Goal: Task Accomplishment & Management: Complete application form

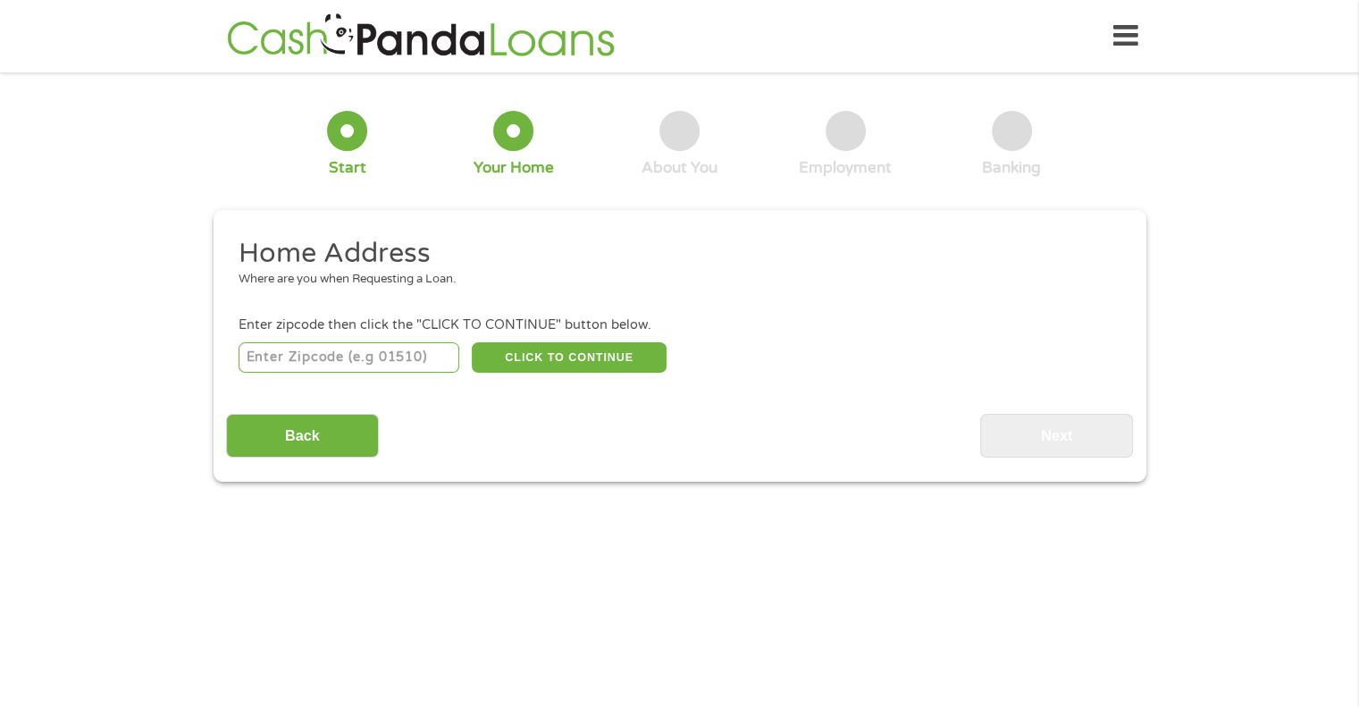
click at [321, 352] on input "number" at bounding box center [349, 357] width 221 height 30
type input "91932"
select select "[US_STATE]"
click at [578, 364] on button "CLICK TO CONTINUE" at bounding box center [569, 357] width 195 height 30
type input "91932"
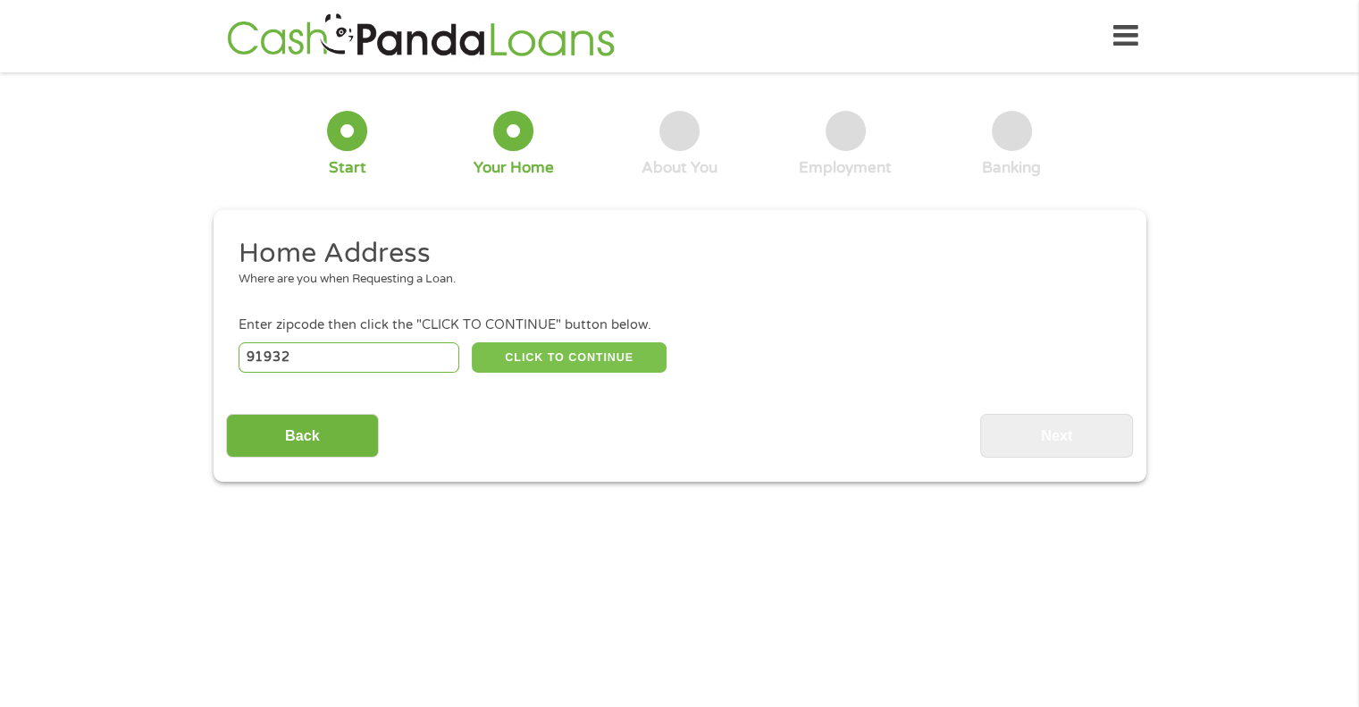
type input "[GEOGRAPHIC_DATA]"
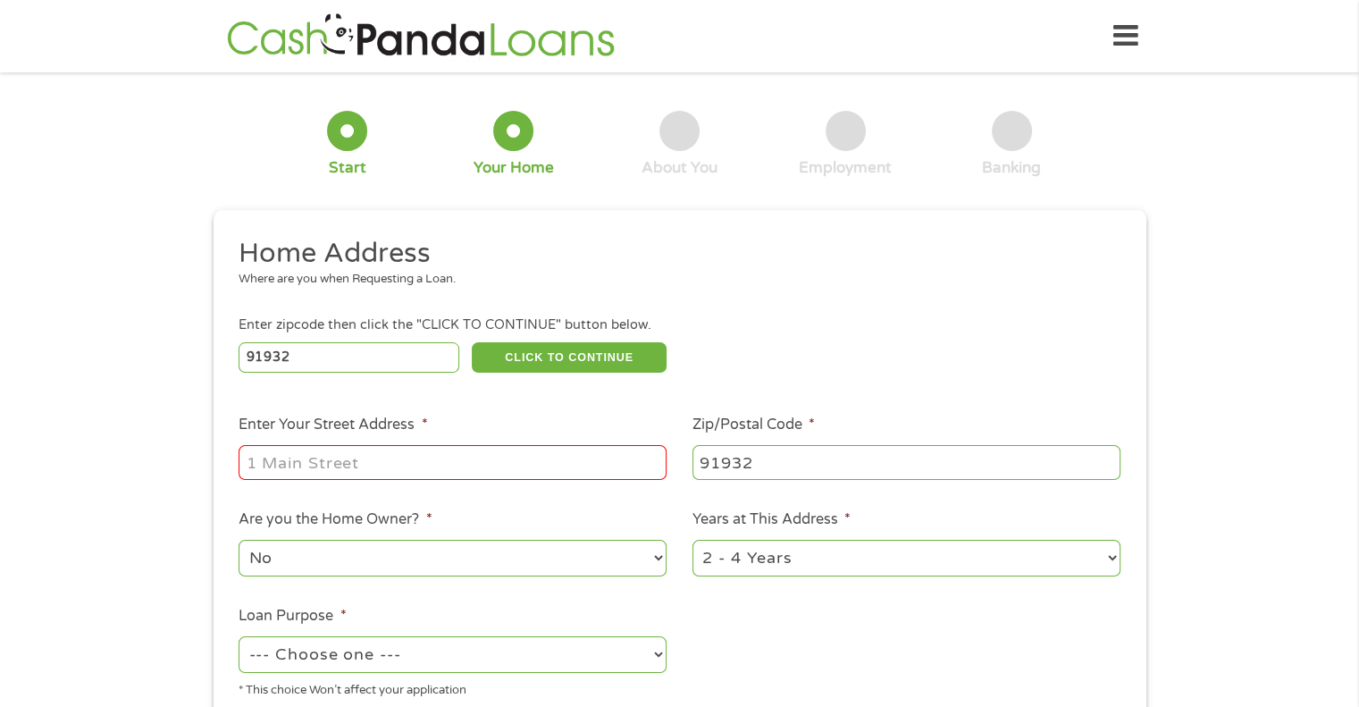
click at [326, 473] on input "Enter Your Street Address *" at bounding box center [453, 462] width 428 height 34
type input "[STREET_ADDRESS][PERSON_NAME]"
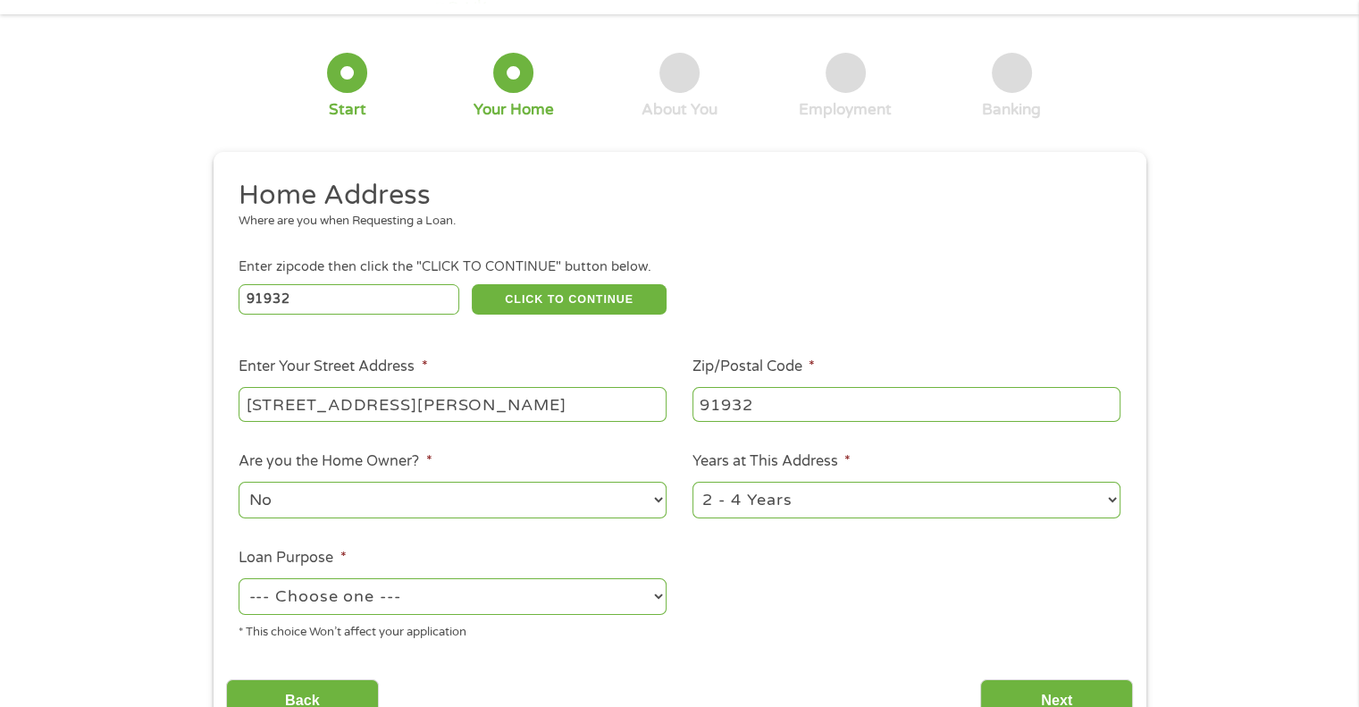
scroll to position [179, 0]
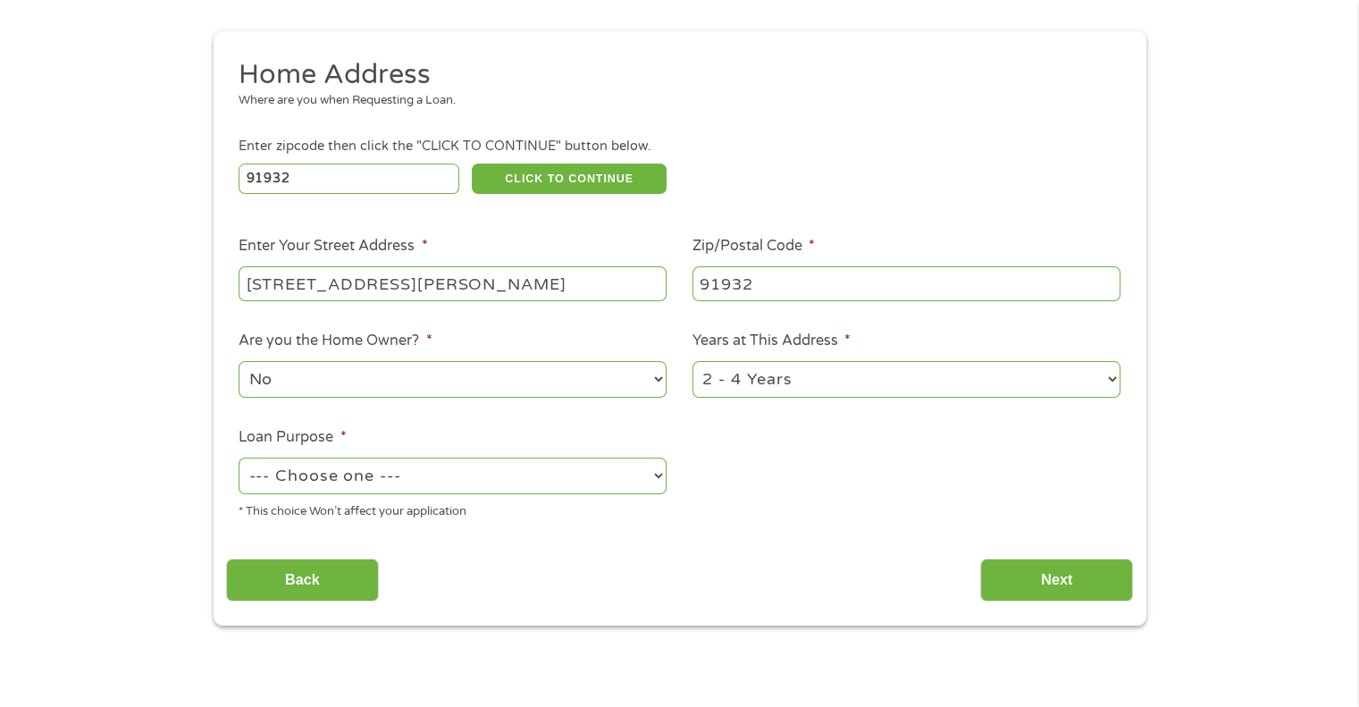
click at [656, 474] on select "--- Choose one --- Pay Bills Debt Consolidation Home Improvement Major Purchase…" at bounding box center [453, 475] width 428 height 37
select select "shorttermcash"
click at [239, 459] on select "--- Choose one --- Pay Bills Debt Consolidation Home Improvement Major Purchase…" at bounding box center [453, 475] width 428 height 37
click at [1080, 581] on input "Next" at bounding box center [1056, 580] width 153 height 44
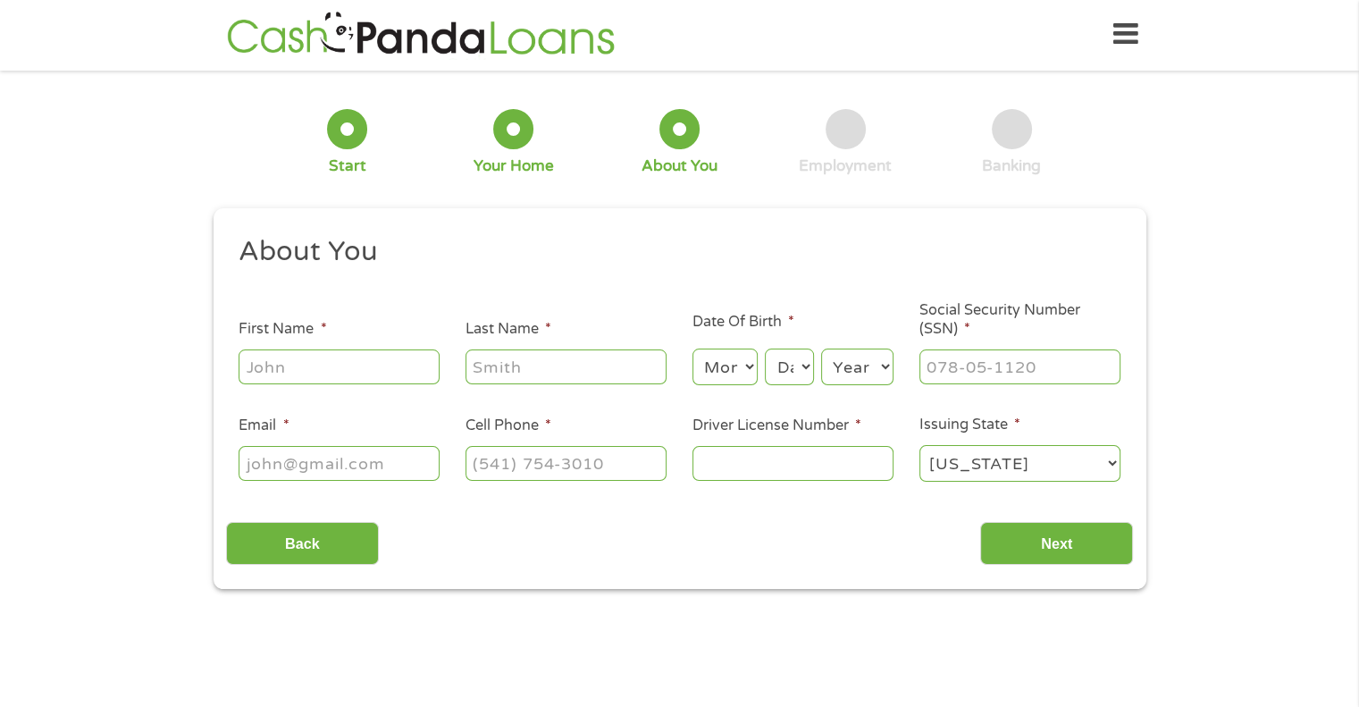
scroll to position [0, 0]
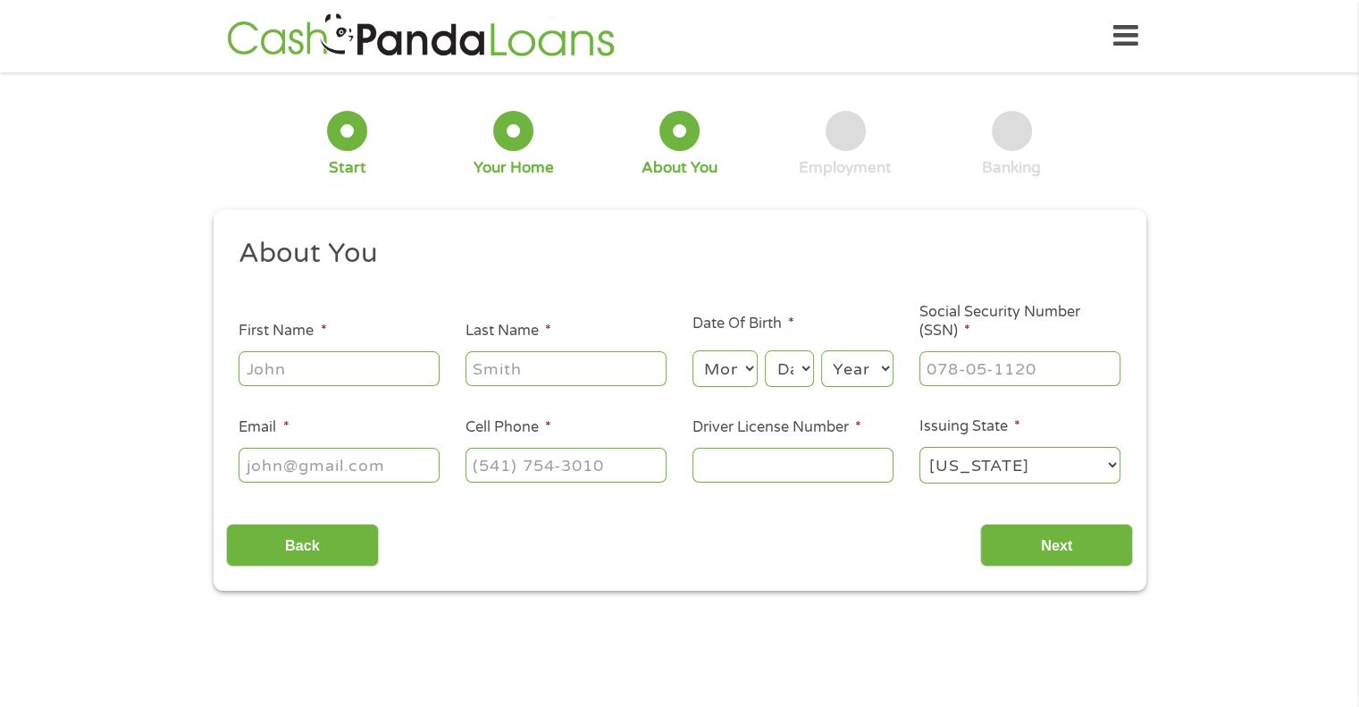
click at [303, 372] on input "First Name *" at bounding box center [339, 368] width 201 height 34
type input "[PERSON_NAME]"
type input "Potocnjak"
type input "[EMAIL_ADDRESS][DOMAIN_NAME]"
type input "[PHONE_NUMBER]"
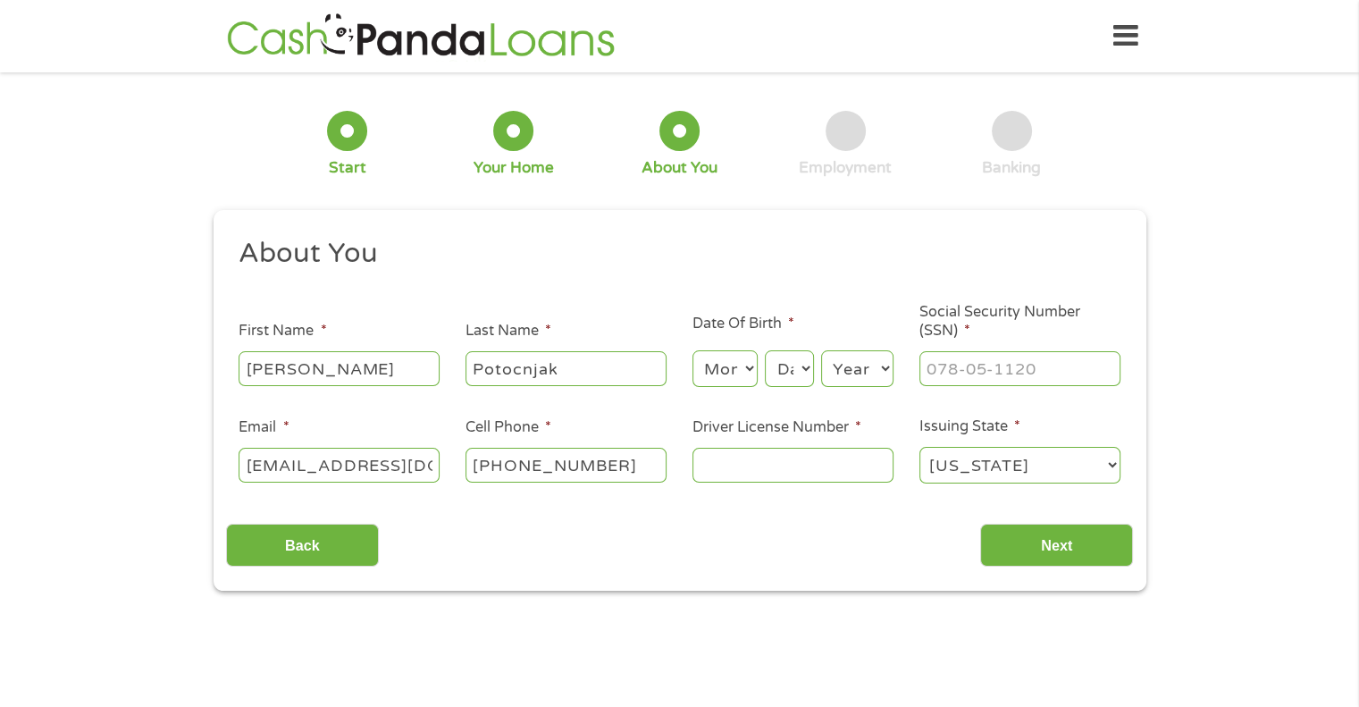
click at [742, 364] on select "Month 1 2 3 4 5 6 7 8 9 10 11 12" at bounding box center [724, 368] width 65 height 37
select select "1"
click at [692, 351] on select "Month 1 2 3 4 5 6 7 8 9 10 11 12" at bounding box center [724, 368] width 65 height 37
click at [806, 362] on select "Day 1 2 3 4 5 6 7 8 9 10 11 12 13 14 15 16 17 18 19 20 21 22 23 24 25 26 27 28 …" at bounding box center [789, 368] width 48 height 37
select select "30"
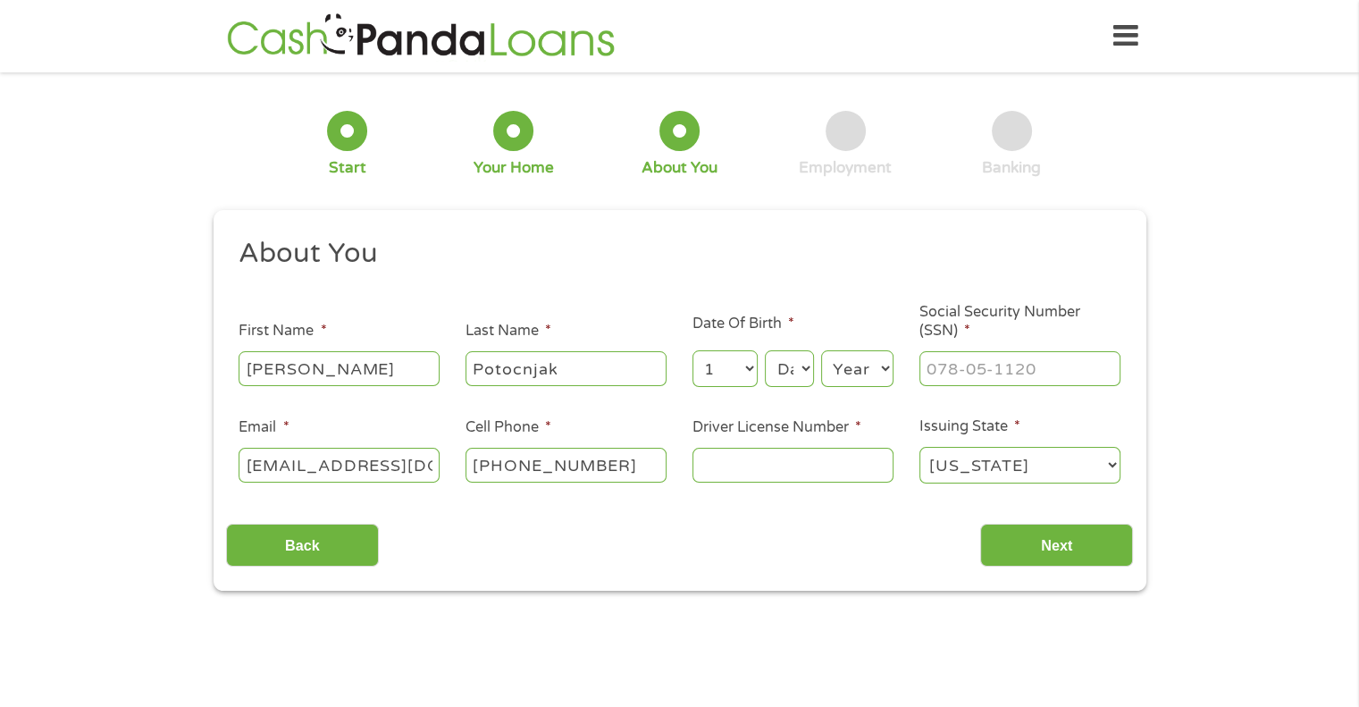
click at [765, 351] on select "Day 1 2 3 4 5 6 7 8 9 10 11 12 13 14 15 16 17 18 19 20 21 22 23 24 25 26 27 28 …" at bounding box center [789, 368] width 48 height 37
click at [878, 366] on select "Year [DATE] 2006 2005 2004 2003 2002 2001 2000 1999 1998 1997 1996 1995 1994 19…" at bounding box center [857, 368] width 72 height 37
select select "1961"
click at [821, 351] on select "Year [DATE] 2006 2005 2004 2003 2002 2001 2000 1999 1998 1997 1996 1995 1994 19…" at bounding box center [857, 368] width 72 height 37
click at [969, 371] on input "___-__-____" at bounding box center [1019, 368] width 201 height 34
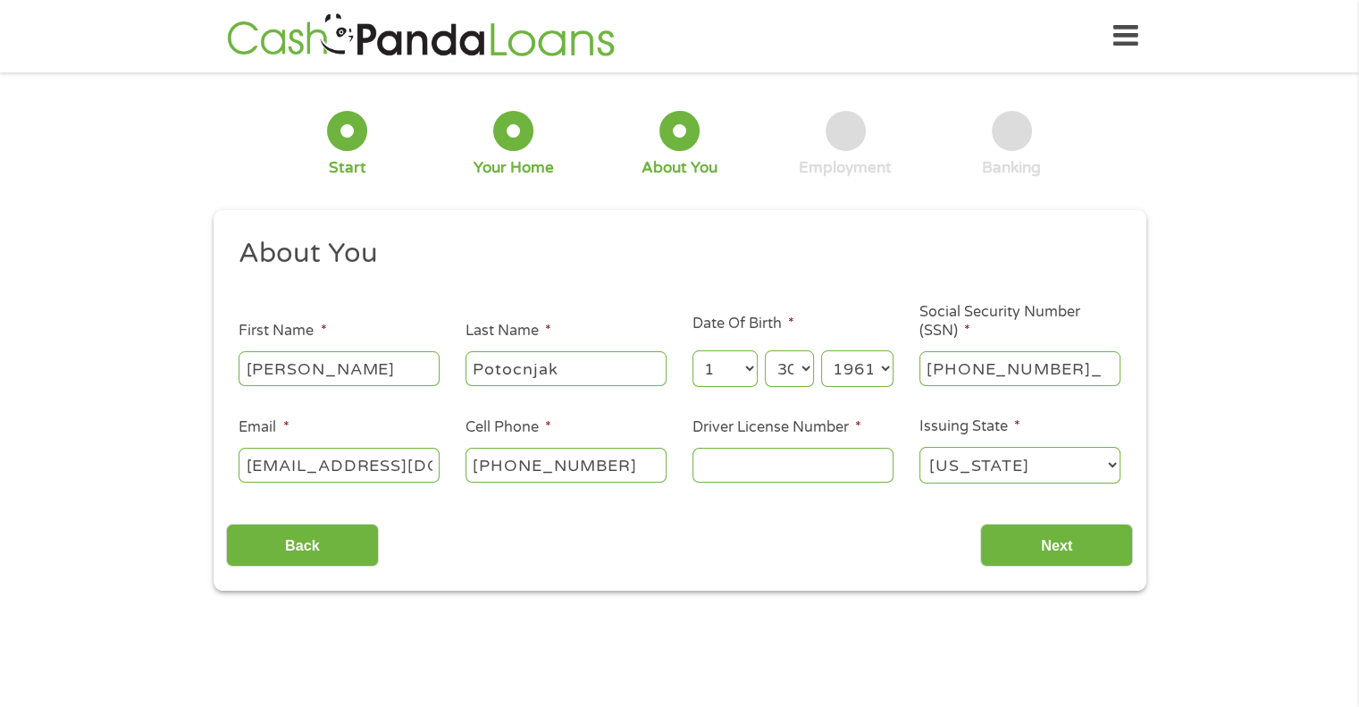
type input "488-78-6157"
click at [749, 471] on input "Driver License Number *" at bounding box center [792, 465] width 201 height 34
click at [688, 206] on form "1 Start 2 Your Home 3 About You 4 Employment 5 Banking 6 This field is hidden w…" at bounding box center [680, 338] width 933 height 506
click at [757, 459] on input "W974" at bounding box center [792, 465] width 201 height 34
type input "W9740478"
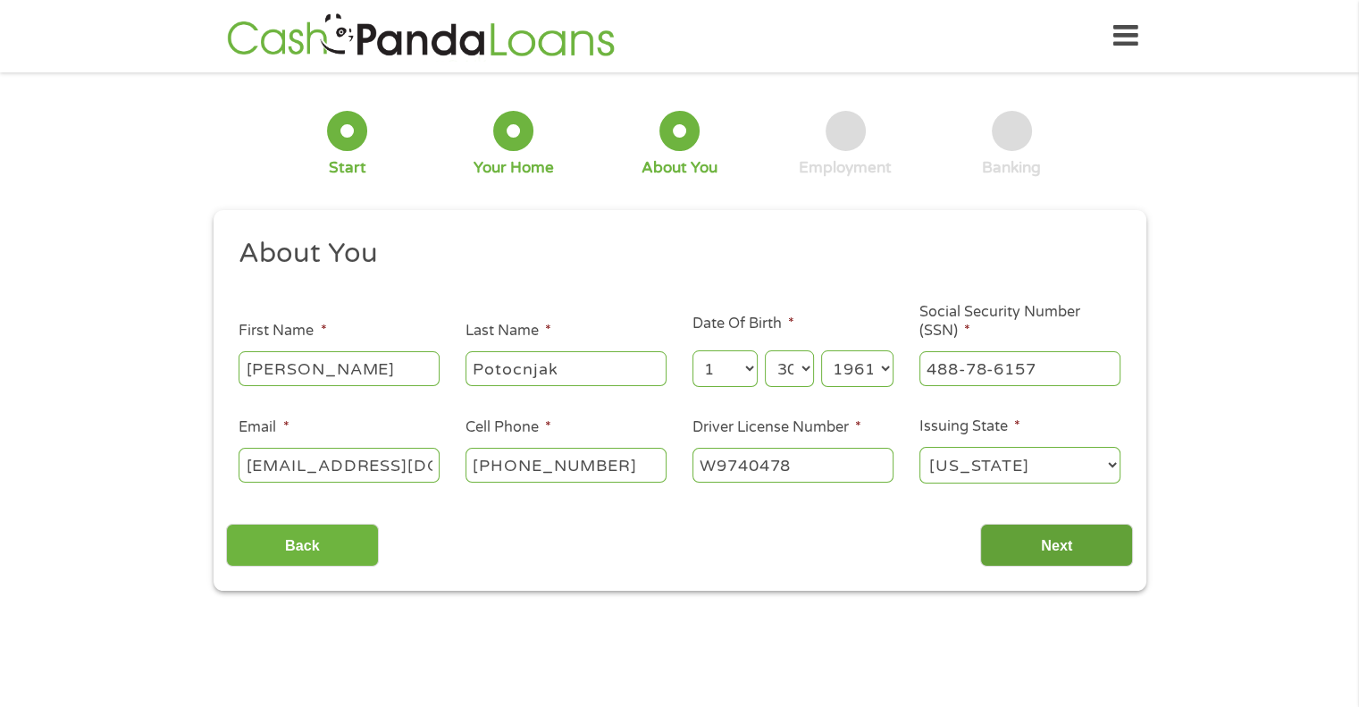
click at [1069, 548] on input "Next" at bounding box center [1056, 546] width 153 height 44
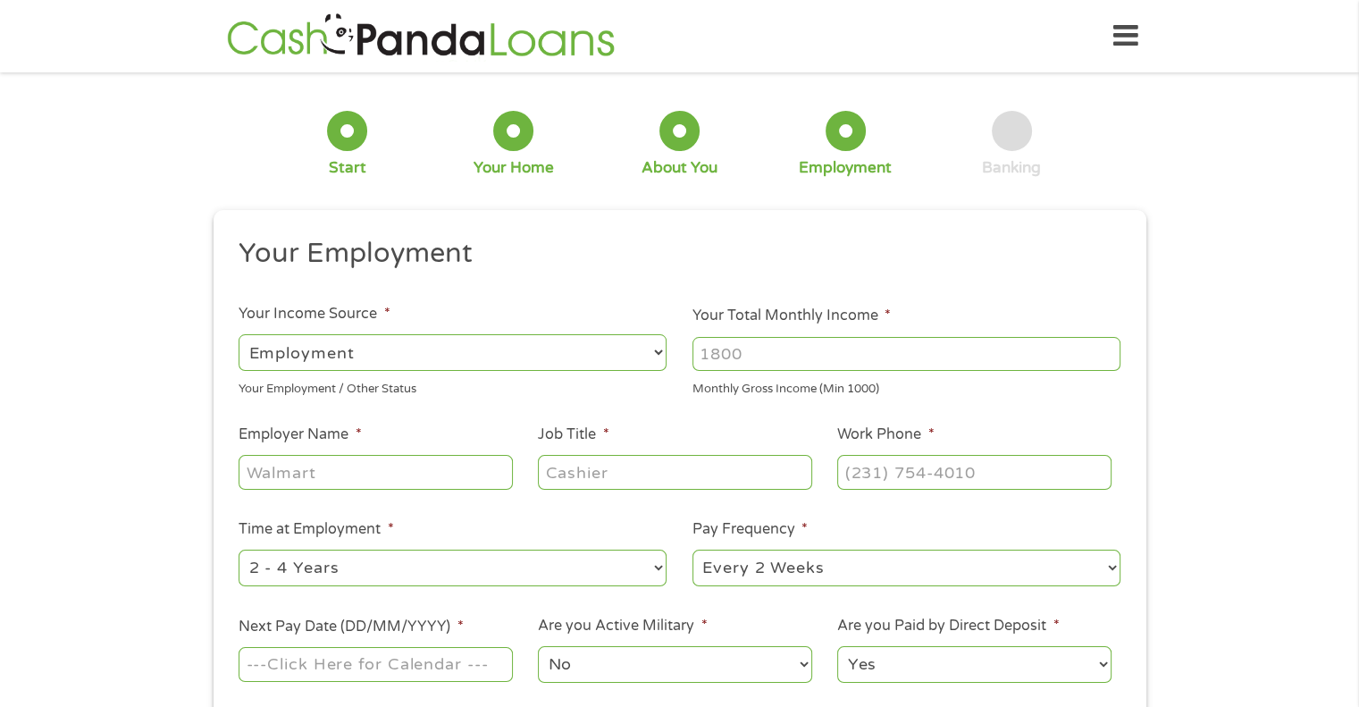
click at [697, 348] on input "Your Total Monthly Income *" at bounding box center [906, 354] width 428 height 34
type input "13500"
click at [354, 471] on input "Employer Name *" at bounding box center [375, 472] width 273 height 34
type input "AECOM"
click at [556, 474] on input "Job Title *" at bounding box center [674, 472] width 273 height 34
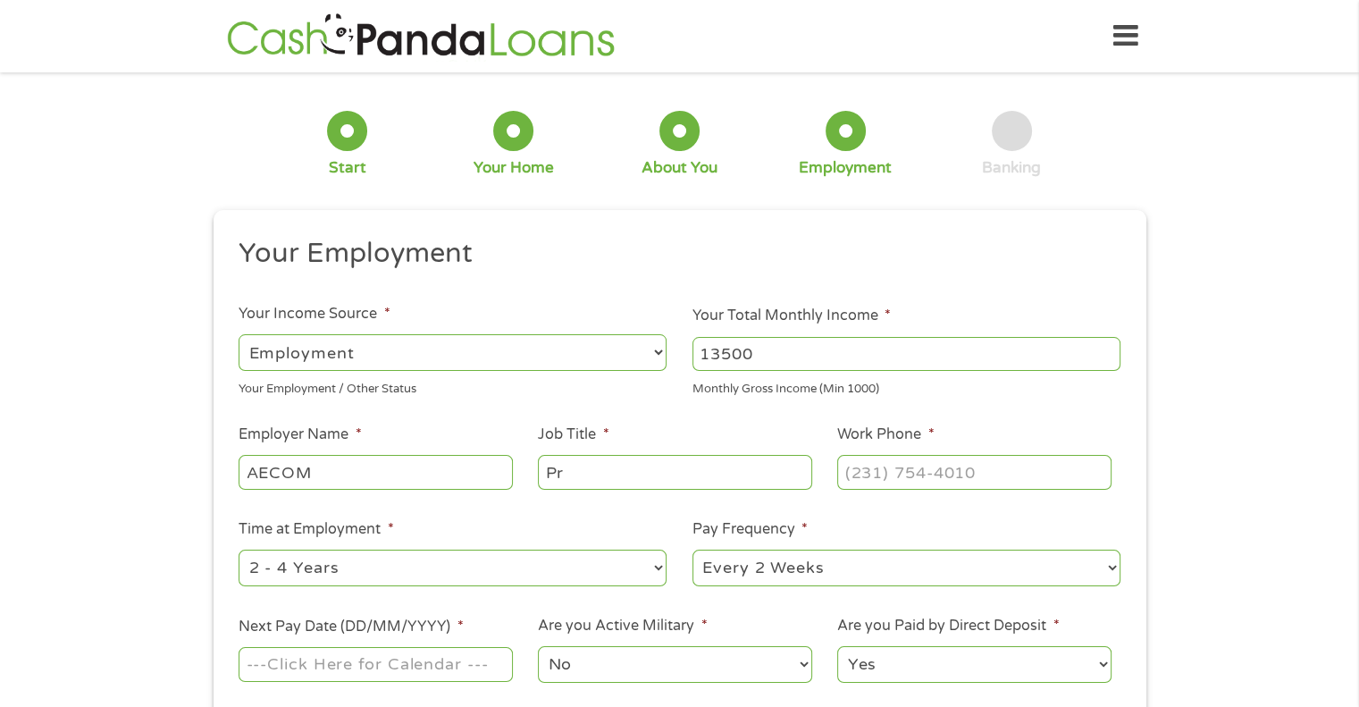
type input "P"
type input "Construction Manager"
click at [864, 478] on input "(___) ___-____" at bounding box center [973, 472] width 273 height 34
type input "(_31) 432-4443"
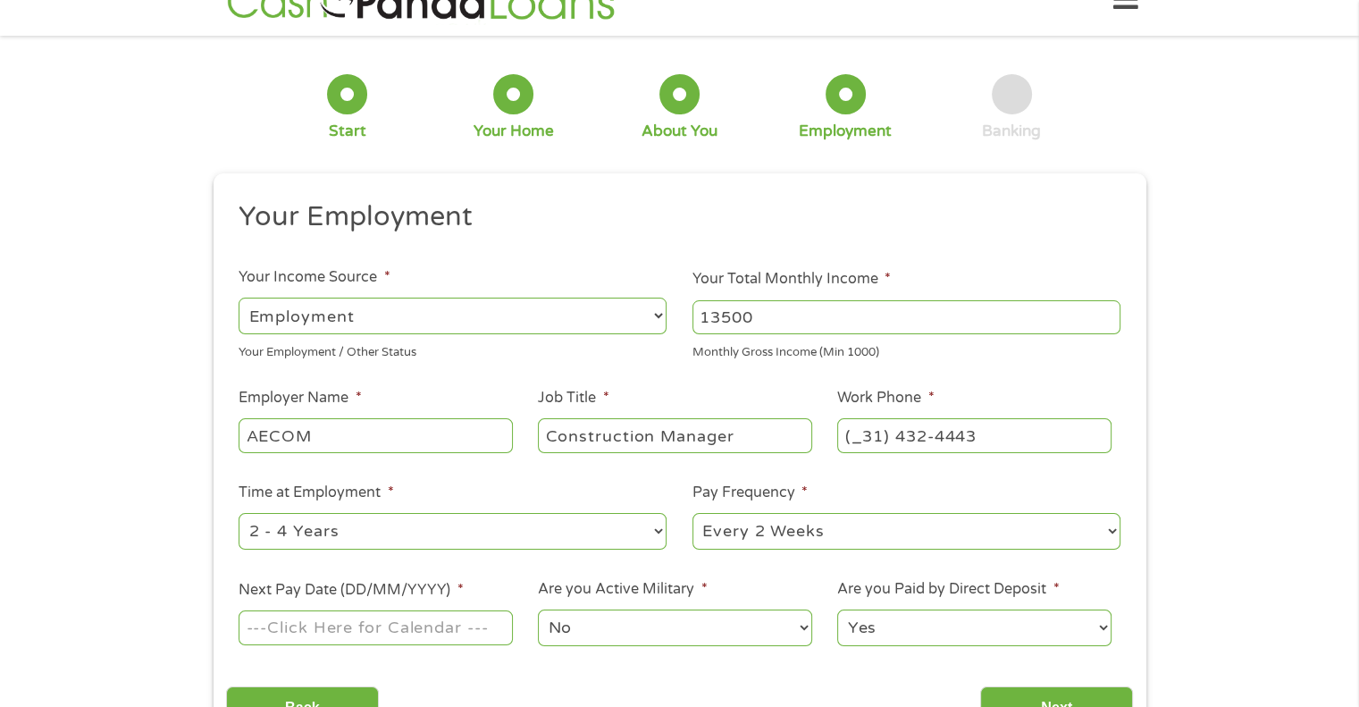
scroll to position [268, 0]
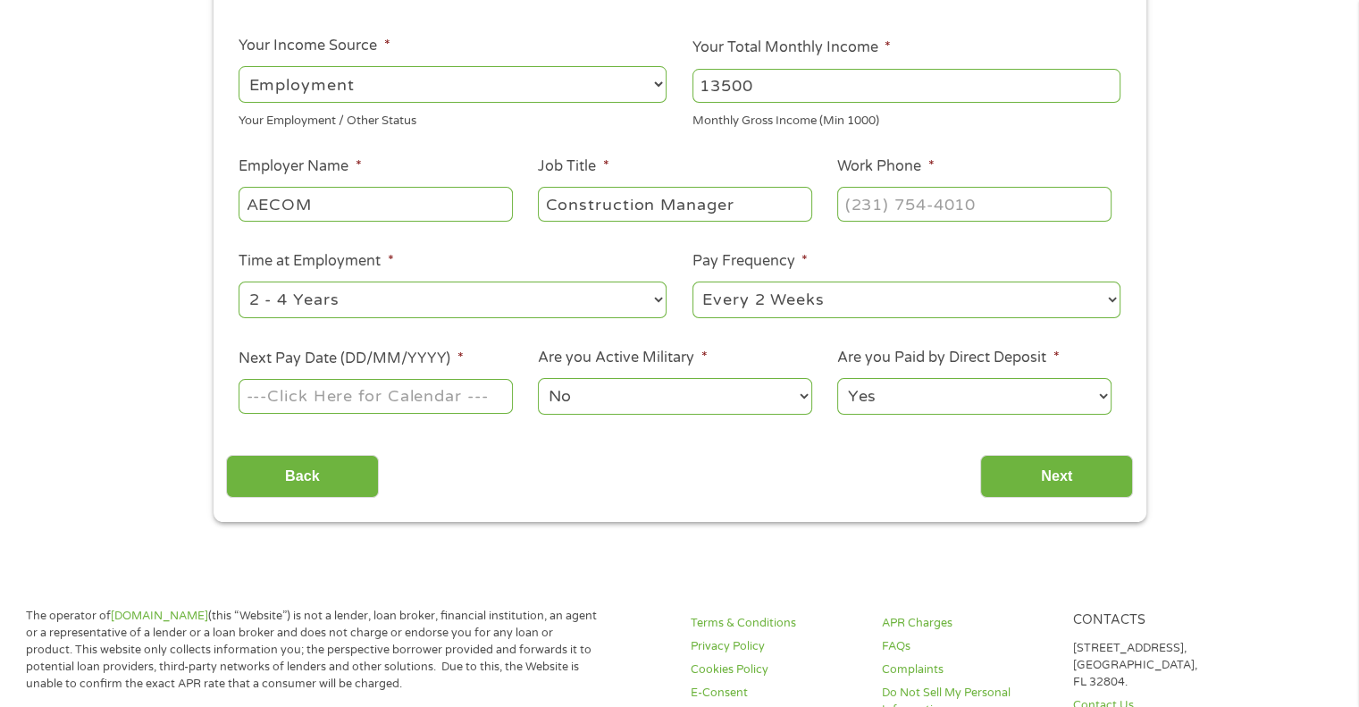
click at [656, 299] on select "--- Choose one --- 1 Year or less 1 - 2 Years 2 - 4 Years Over 4 Years" at bounding box center [453, 299] width 428 height 37
select select "60months"
click at [239, 282] on select "--- Choose one --- 1 Year or less 1 - 2 Years 2 - 4 Years Over 4 Years" at bounding box center [453, 299] width 428 height 37
click at [268, 398] on input "Next Pay Date (DD/MM/YYYY) *" at bounding box center [375, 396] width 273 height 34
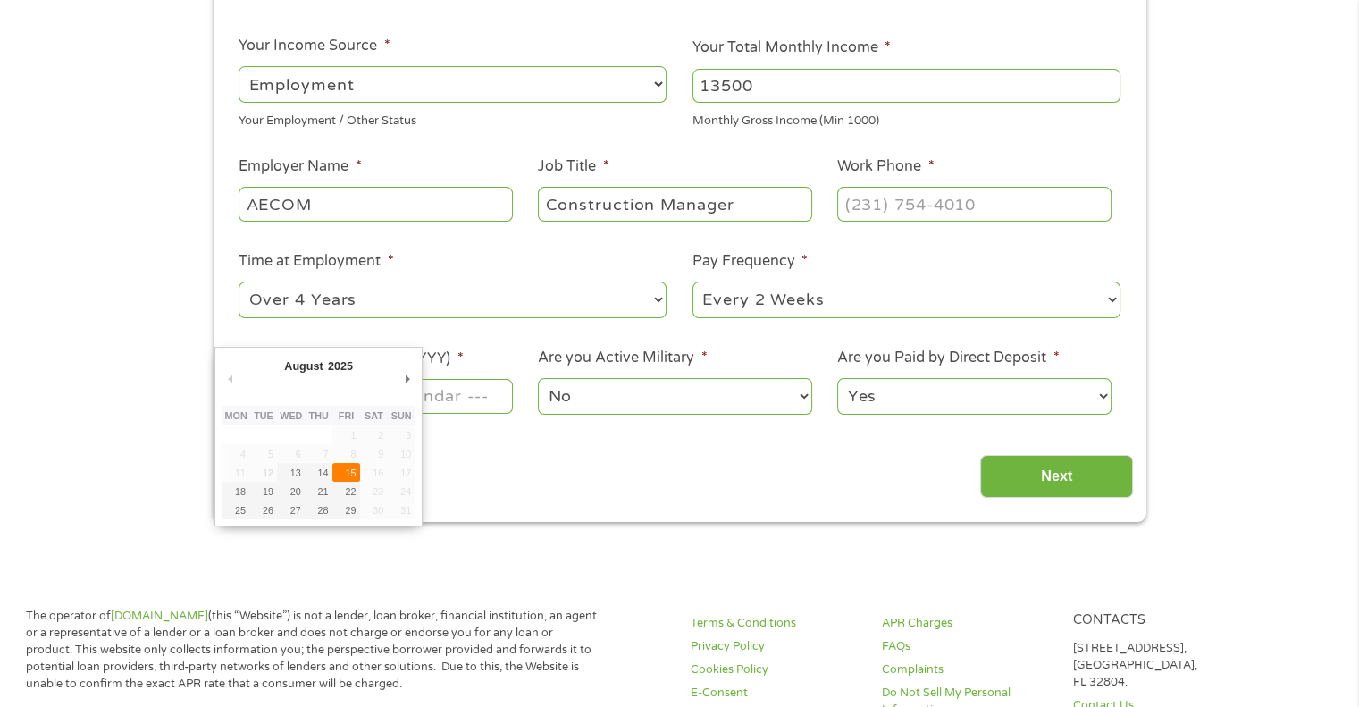
type input "[DATE]"
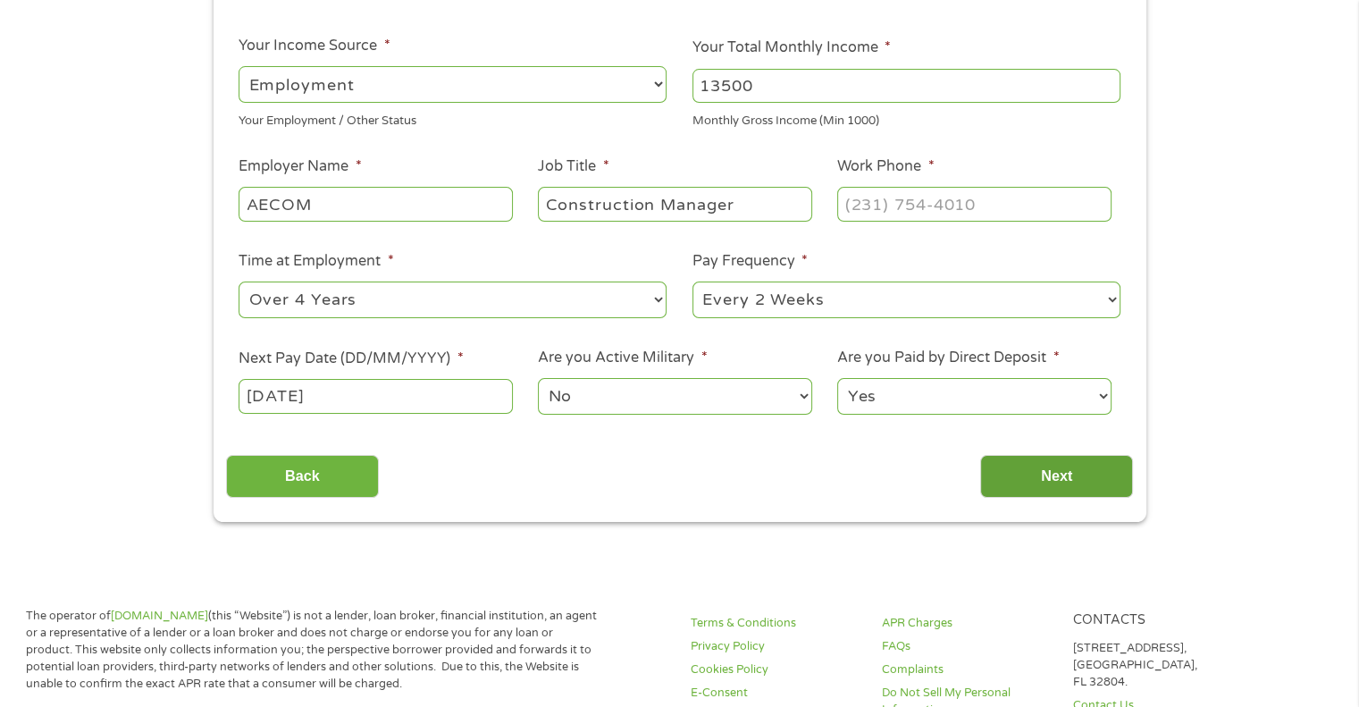
click at [1078, 482] on input "Next" at bounding box center [1056, 477] width 153 height 44
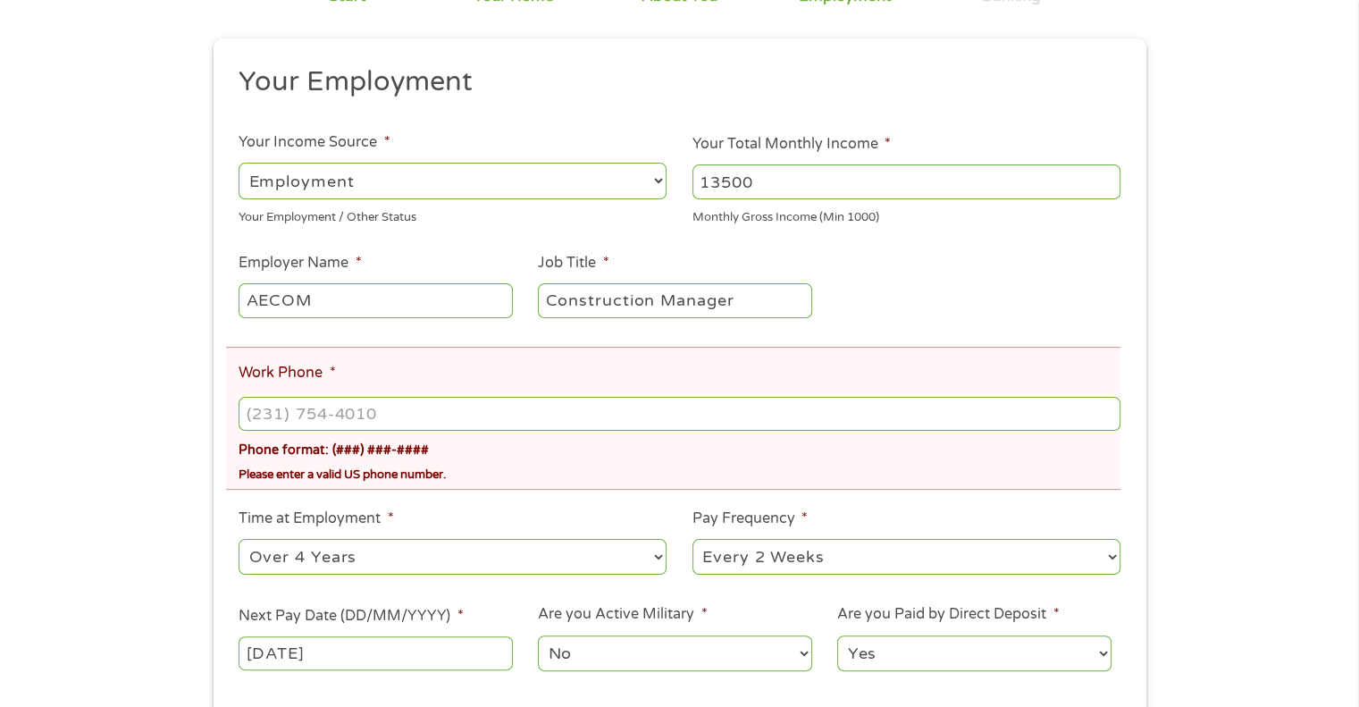
scroll to position [357, 0]
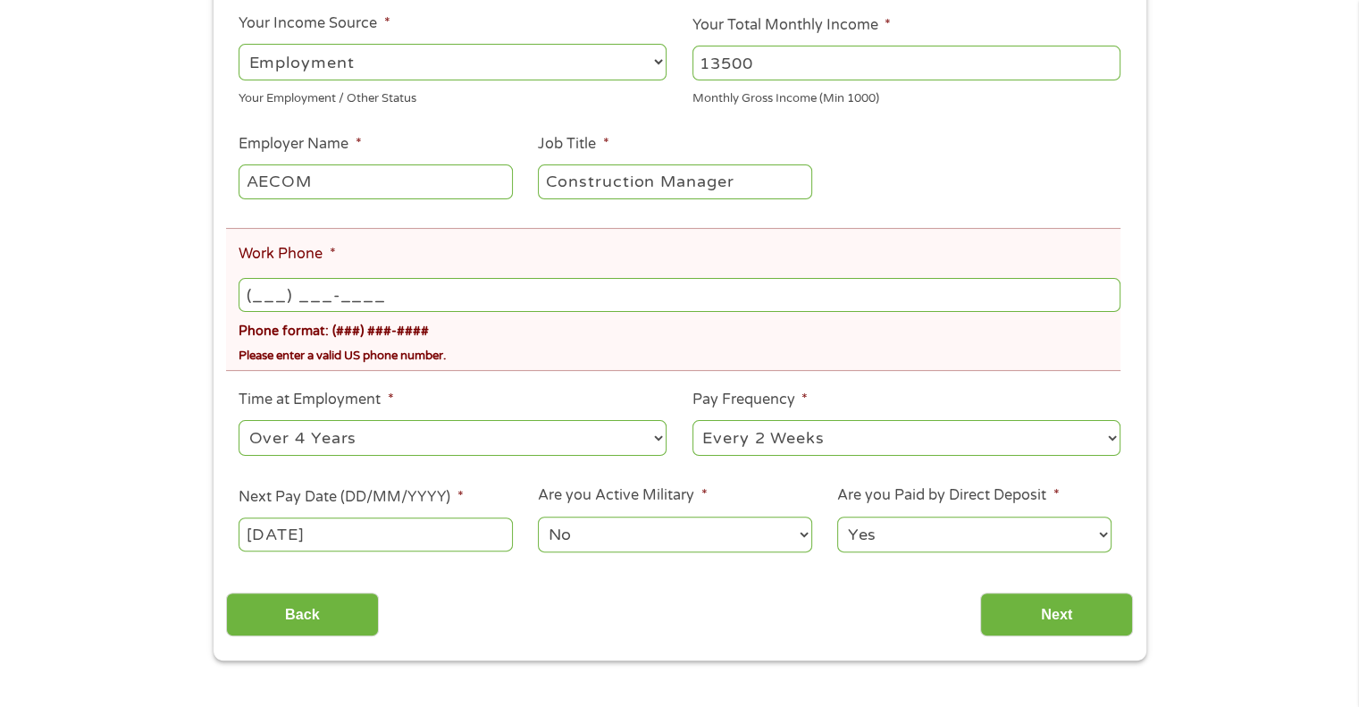
click at [269, 299] on input "(___) ___-____" at bounding box center [679, 295] width 881 height 34
type input "[PHONE_NUMBER]"
click at [1081, 603] on input "Next" at bounding box center [1056, 614] width 153 height 44
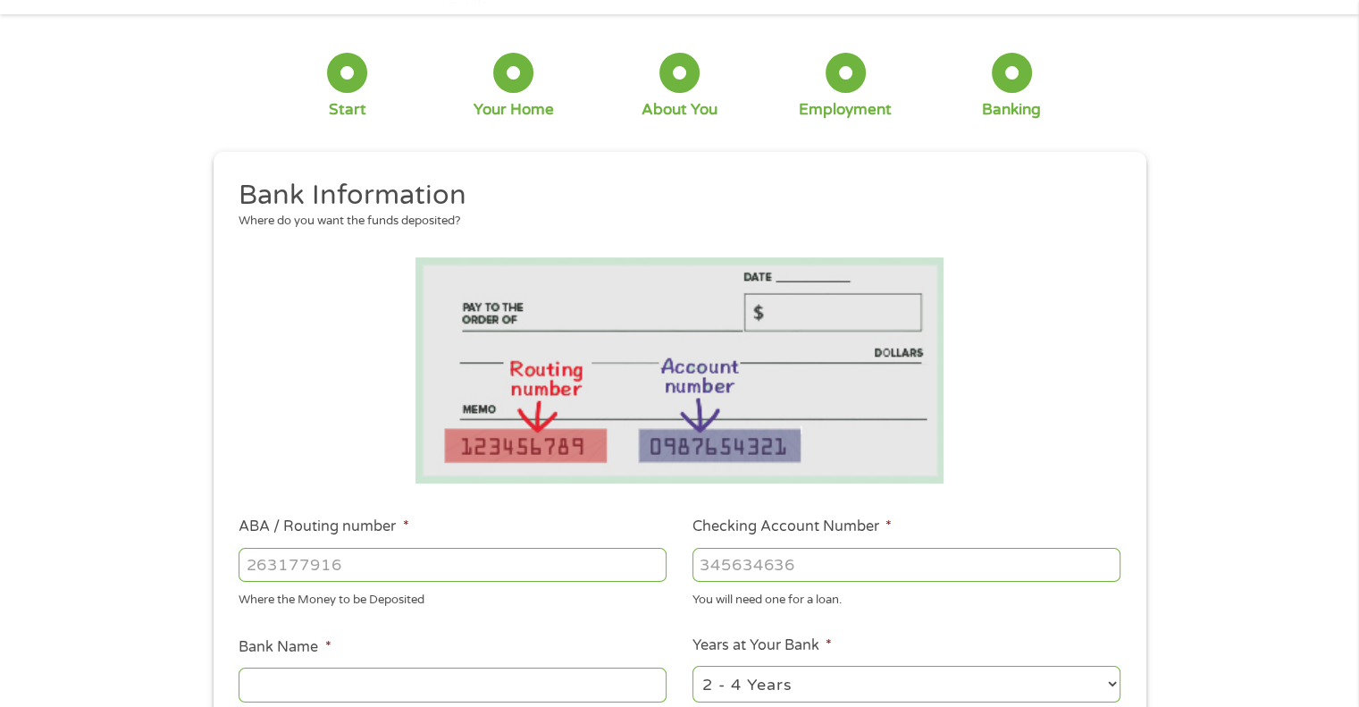
scroll to position [179, 0]
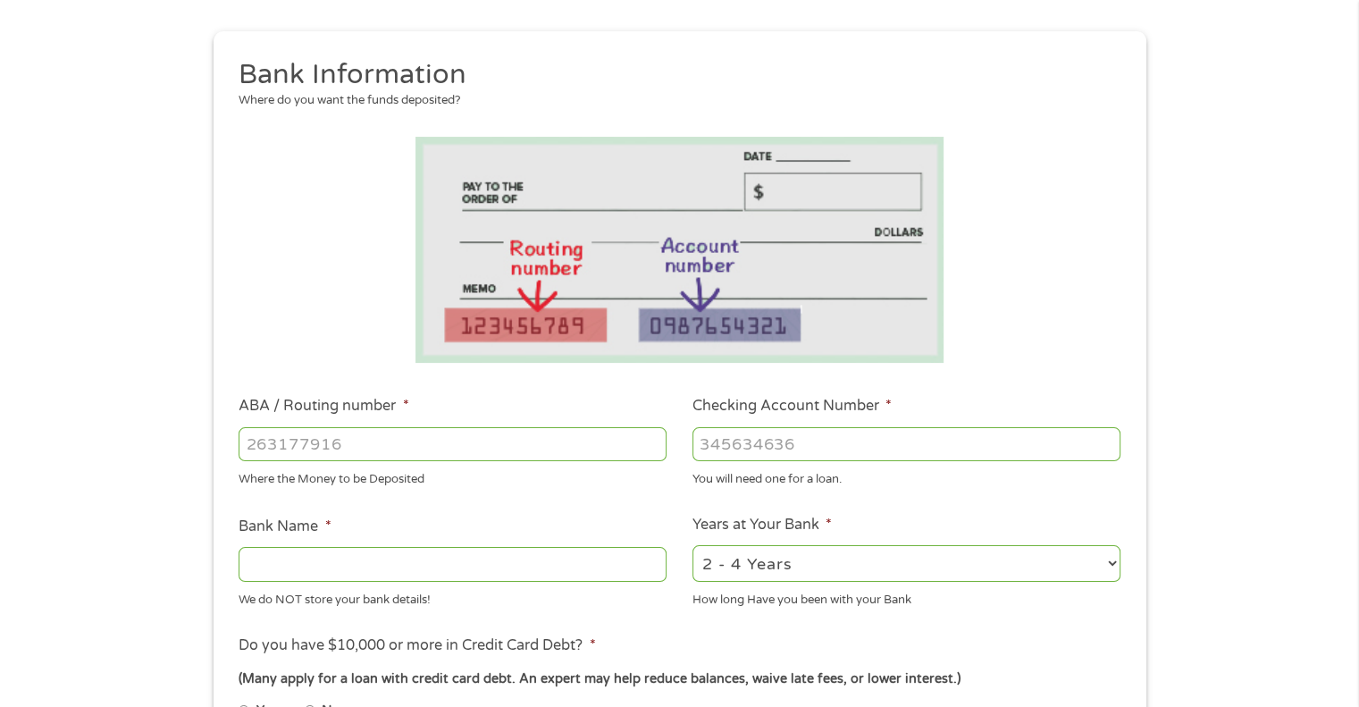
click at [254, 439] on input "ABA / Routing number *" at bounding box center [453, 444] width 428 height 34
type input "256074974"
type input "NAVY FEDERAL CREDIT UNION"
type input "256074974"
click at [718, 457] on input "Checking Account Number *" at bounding box center [906, 444] width 428 height 34
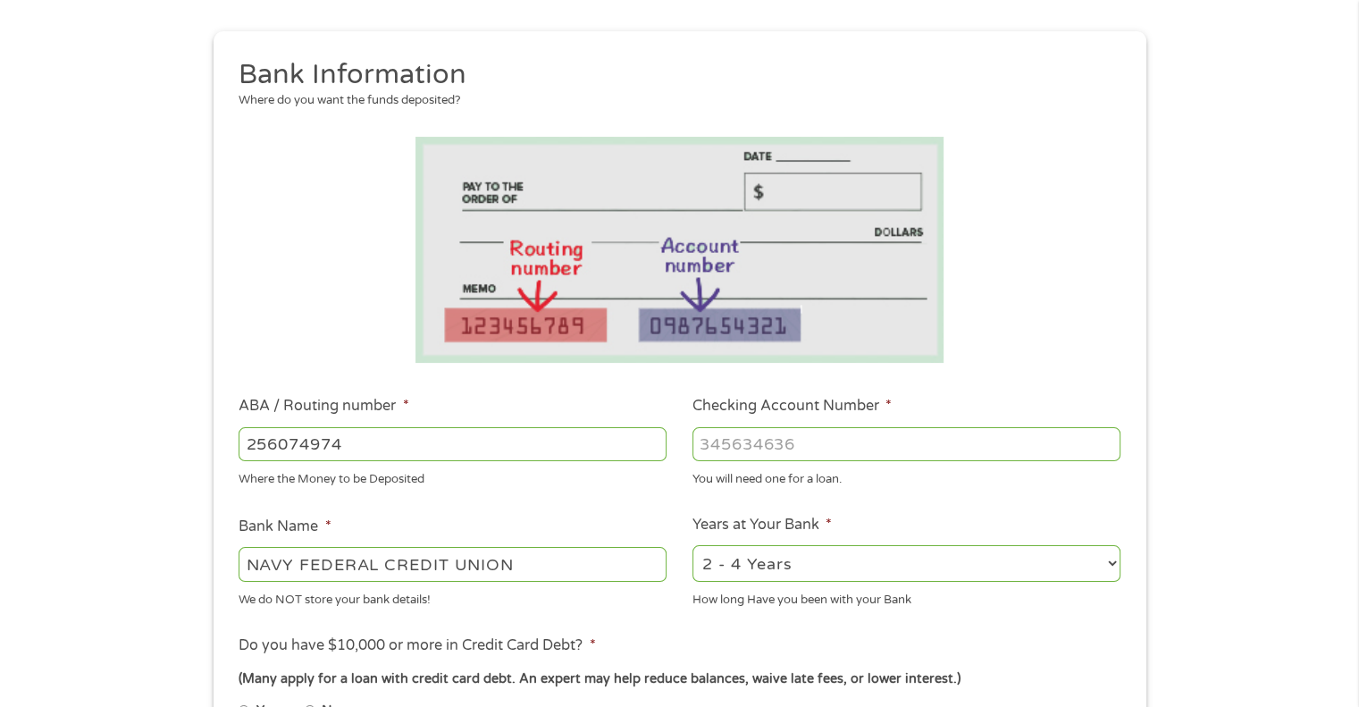
scroll to position [357, 0]
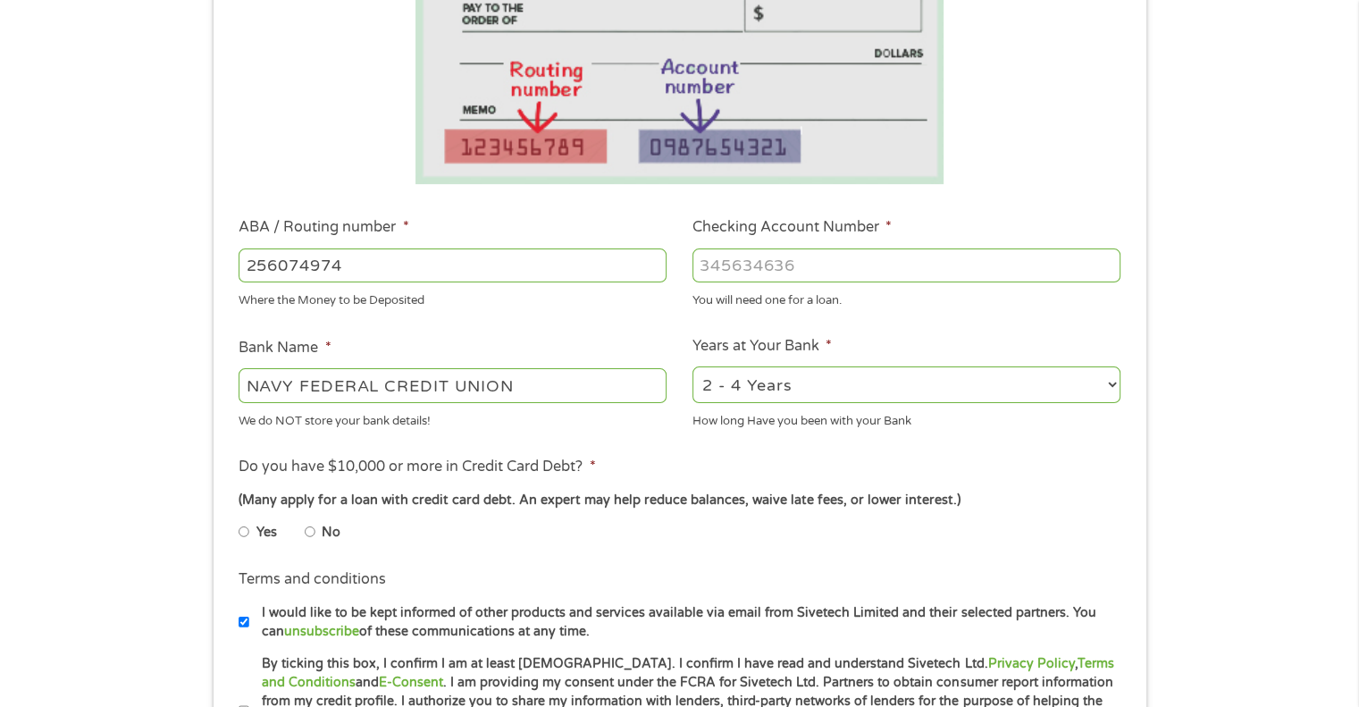
click at [735, 271] on input "Checking Account Number *" at bounding box center [906, 265] width 428 height 34
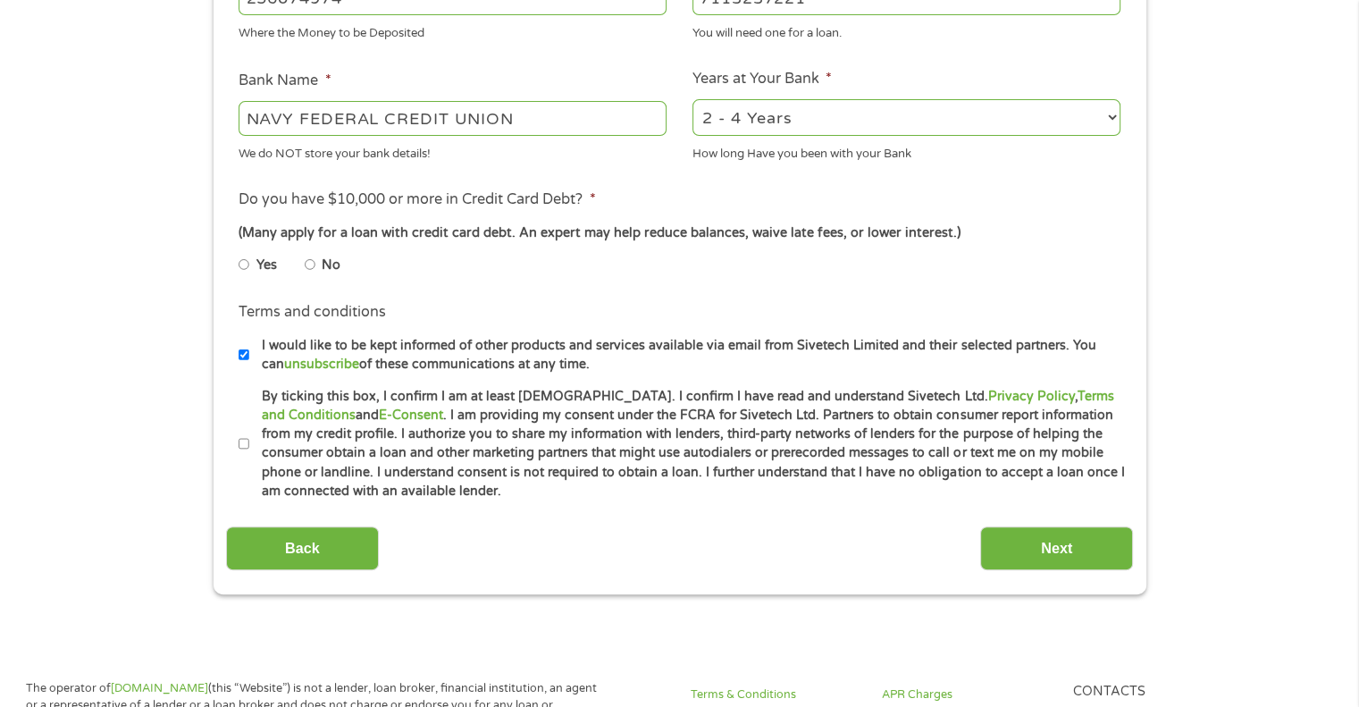
scroll to position [625, 0]
type input "7113237221"
click at [243, 264] on input "Yes" at bounding box center [244, 263] width 11 height 29
radio input "true"
click at [243, 351] on input "I would like to be kept informed of other products and services available via e…" at bounding box center [244, 354] width 11 height 29
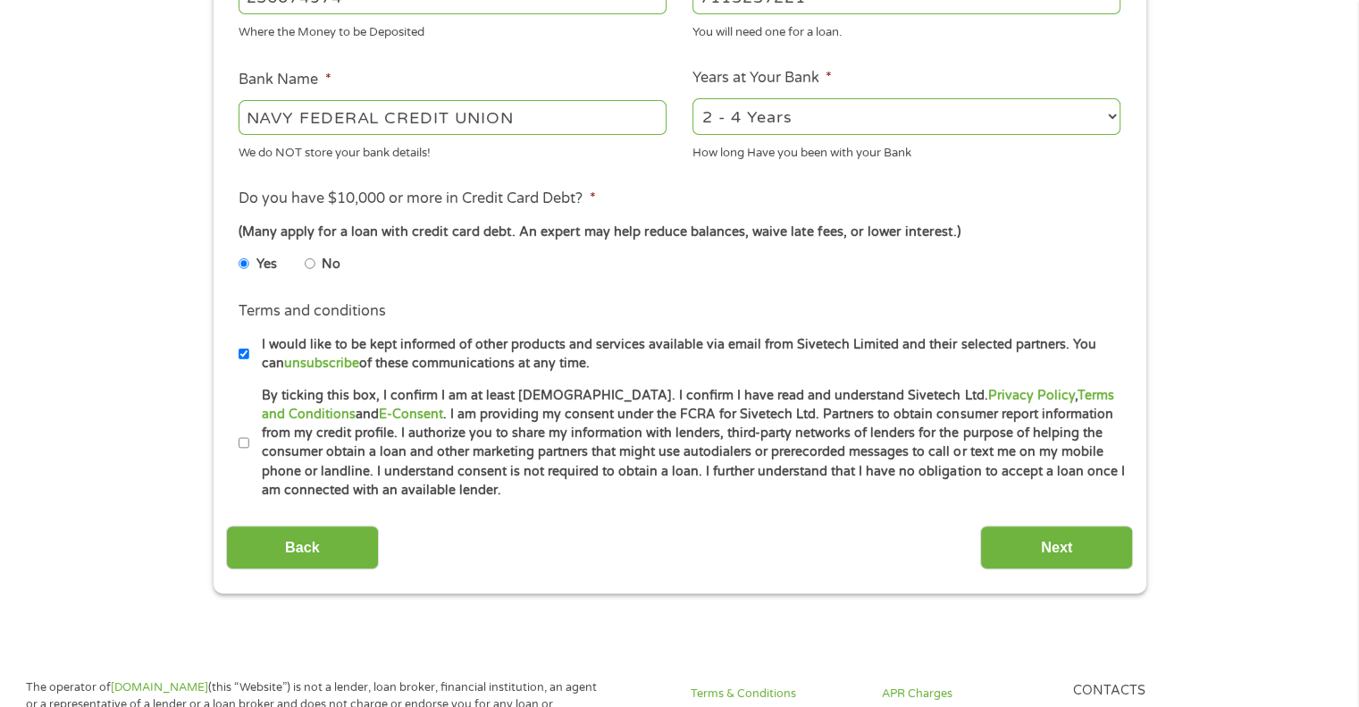
checkbox input "false"
click at [244, 439] on input "By ticking this box, I confirm I am at least [DEMOGRAPHIC_DATA]. I confirm I ha…" at bounding box center [244, 443] width 11 height 29
checkbox input "true"
click at [1084, 553] on input "Next" at bounding box center [1056, 547] width 153 height 44
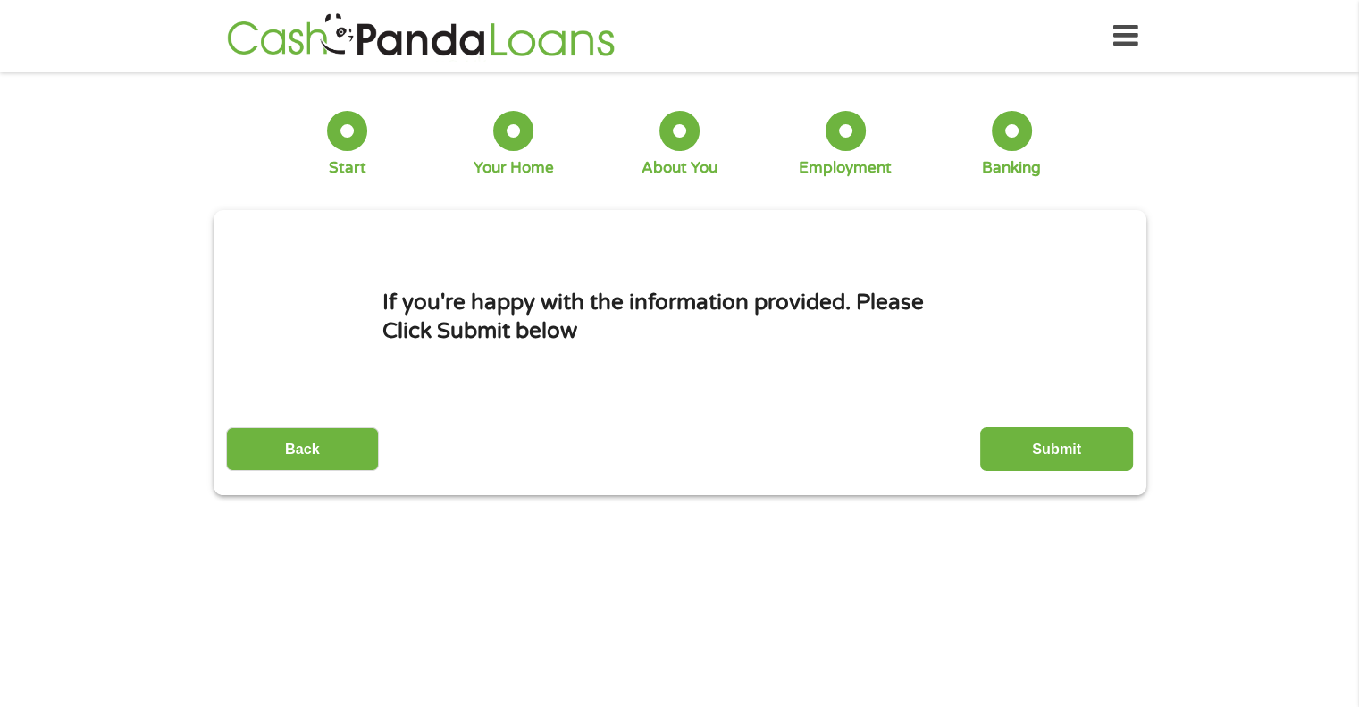
scroll to position [0, 0]
click at [1050, 449] on input "Submit" at bounding box center [1056, 449] width 153 height 44
